Goal: Task Accomplishment & Management: Manage account settings

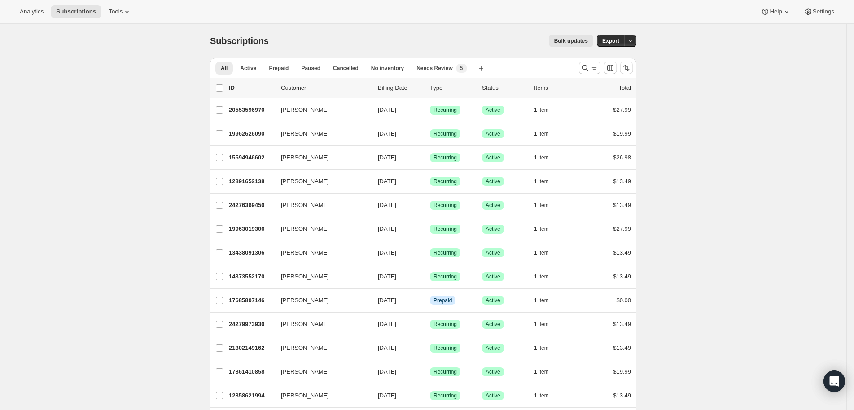
click at [589, 74] on div at bounding box center [606, 68] width 61 height 18
click at [589, 70] on icon "Search and filter results" at bounding box center [585, 67] width 9 height 9
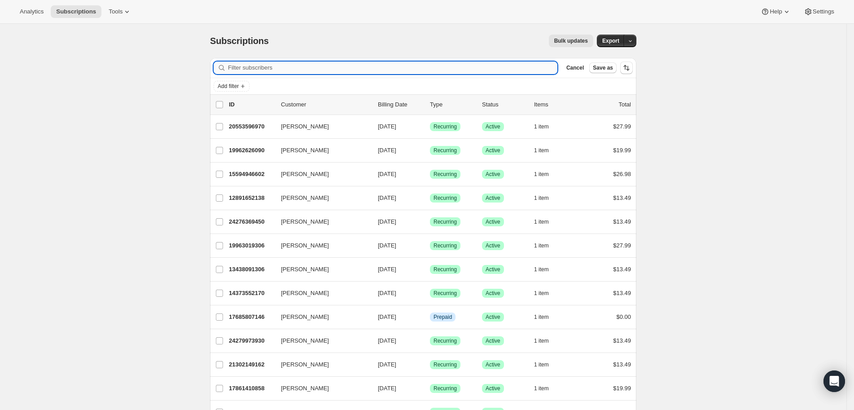
type input "Thank you for reaching out to [GEOGRAPHIC_DATA]. For us to better assist you, p…"
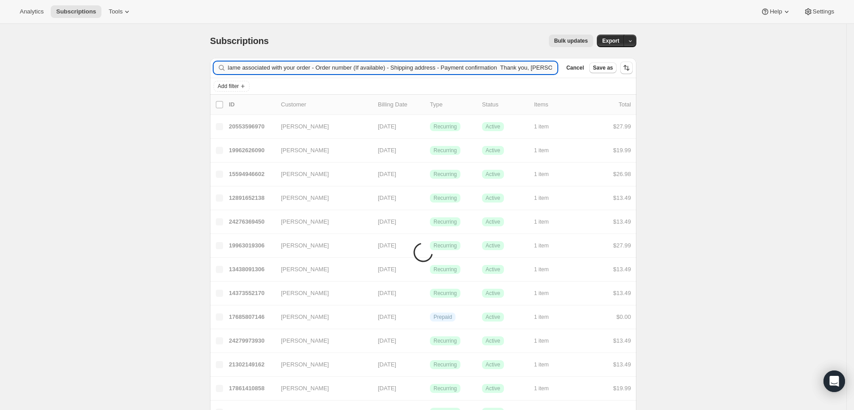
click at [469, 63] on input "Thank you for reaching out to [GEOGRAPHIC_DATA]. For us to better assist you, p…" at bounding box center [393, 68] width 330 height 13
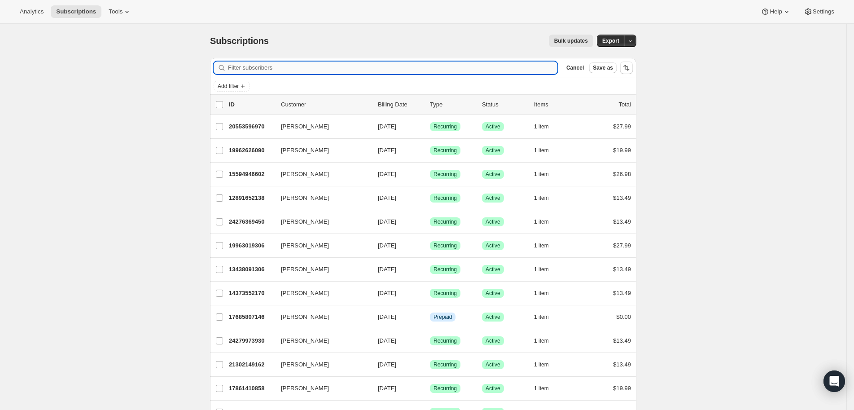
click at [274, 69] on input "Filter subscribers" at bounding box center [393, 68] width 330 height 13
paste input "[EMAIL_ADDRESS][DOMAIN_NAME]"
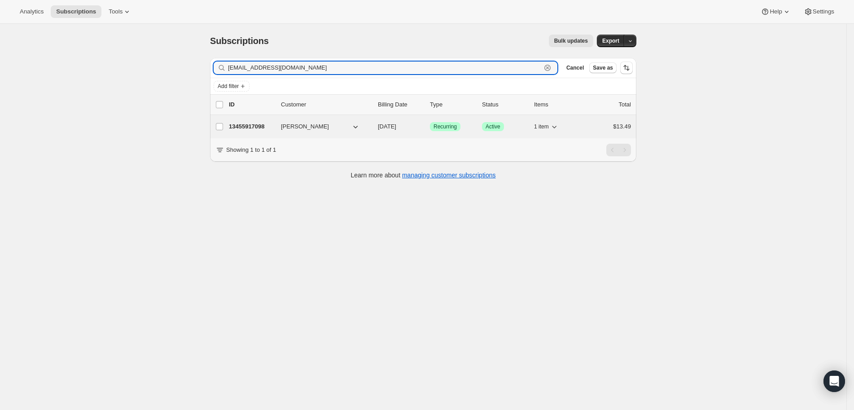
type input "[EMAIL_ADDRESS][DOMAIN_NAME]"
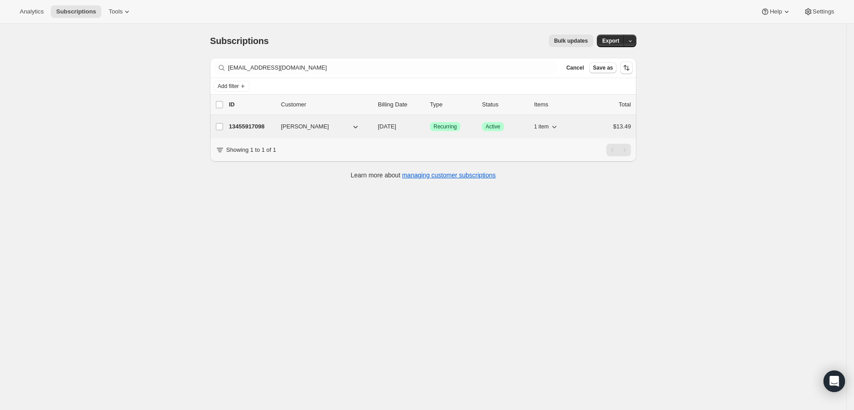
click at [260, 129] on p "13455917098" at bounding box center [251, 126] width 45 height 9
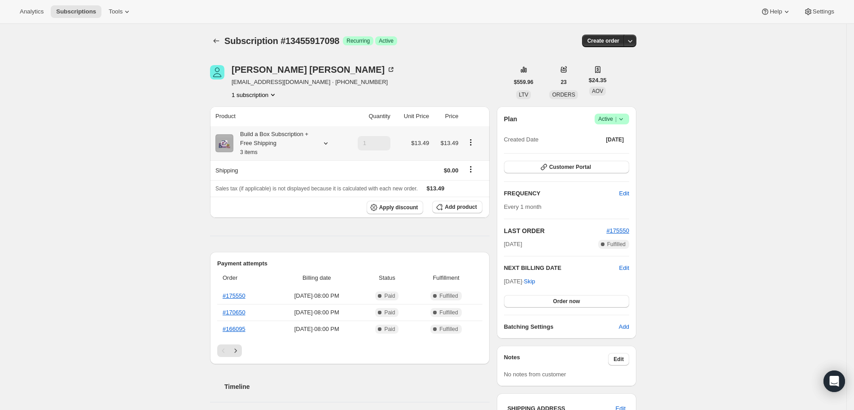
click at [475, 138] on icon "Product actions" at bounding box center [471, 142] width 9 height 9
click at [482, 159] on span "Edit box" at bounding box center [474, 159] width 21 height 7
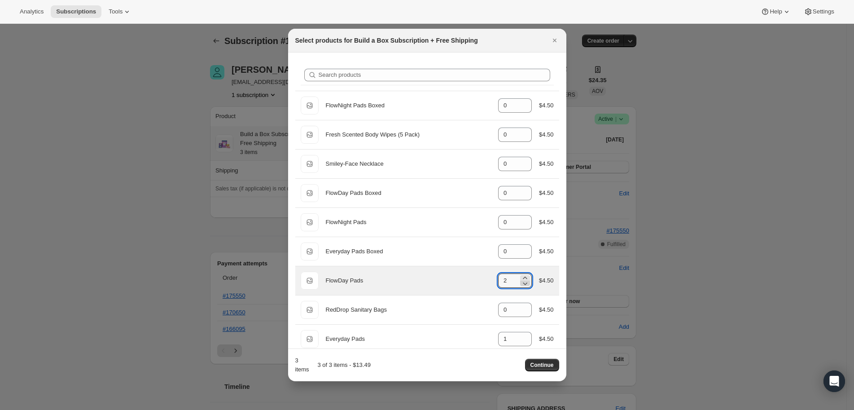
click at [521, 284] on icon ":rmu:" at bounding box center [525, 283] width 9 height 9
type input "1"
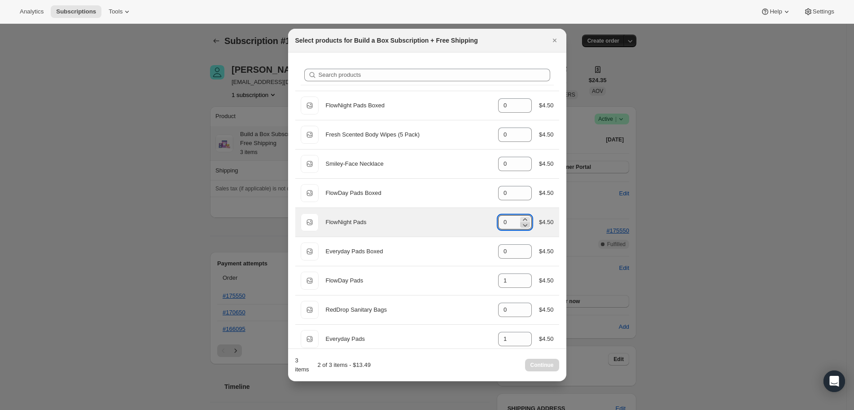
click at [521, 220] on icon ":rmu:" at bounding box center [525, 224] width 9 height 9
click at [521, 217] on icon ":rmu:" at bounding box center [525, 219] width 9 height 9
type input "1"
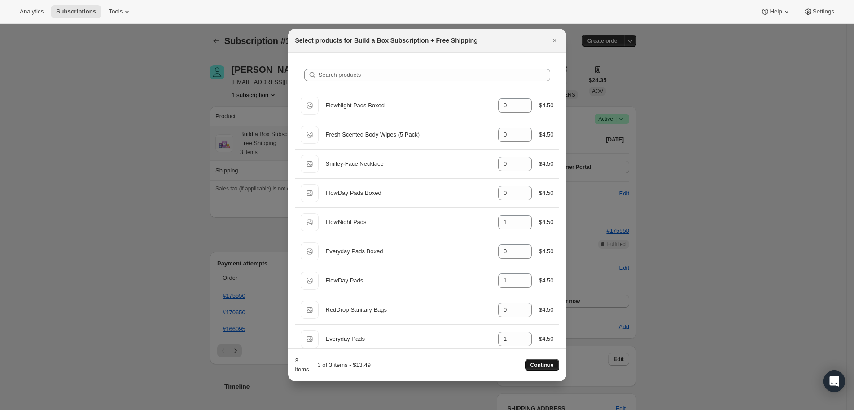
click at [552, 366] on span "Continue" at bounding box center [542, 364] width 23 height 7
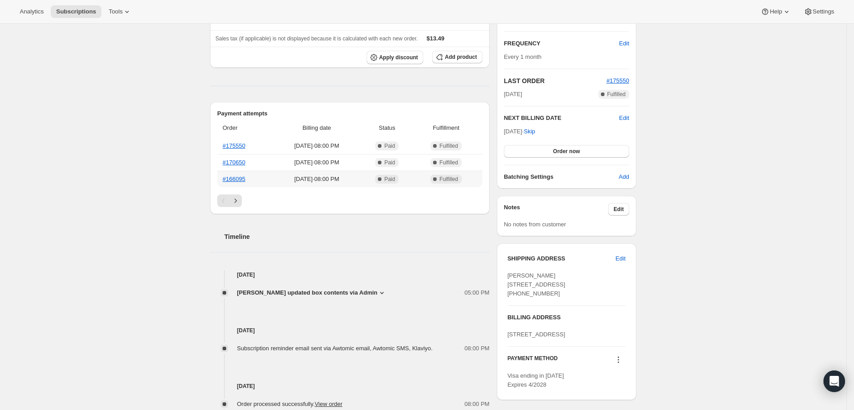
scroll to position [255, 0]
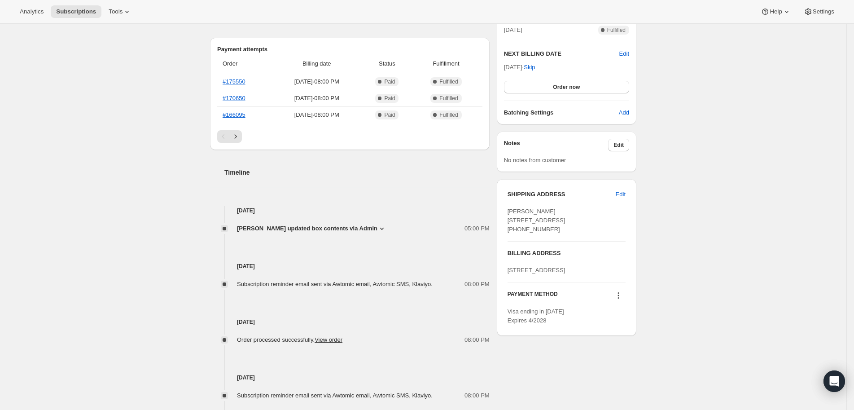
click at [384, 228] on icon at bounding box center [382, 229] width 4 height 2
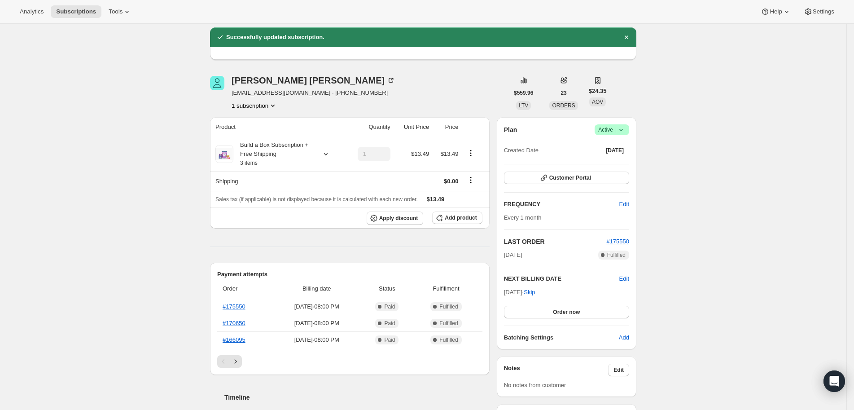
scroll to position [0, 0]
